Goal: Task Accomplishment & Management: Manage account settings

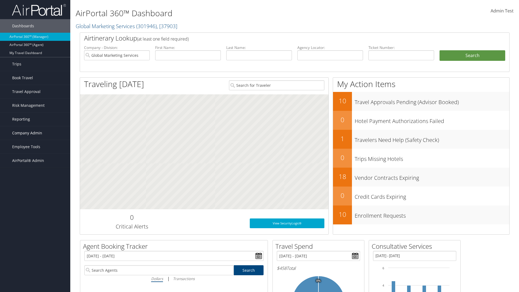
click at [35, 133] on span "Company Admin" at bounding box center [27, 133] width 30 height 14
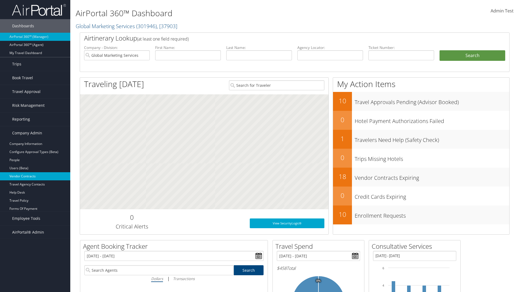
click at [35, 176] on link "Vendor Contracts" at bounding box center [35, 176] width 70 height 8
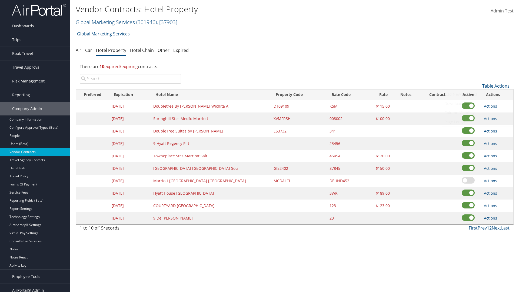
click at [478, 94] on link "Add New Contract" at bounding box center [477, 94] width 71 height 9
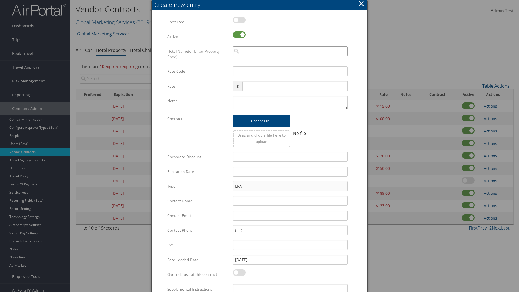
click at [290, 51] on input "search" at bounding box center [290, 51] width 115 height 10
type input "California"
